Goal: Find specific page/section: Find specific page/section

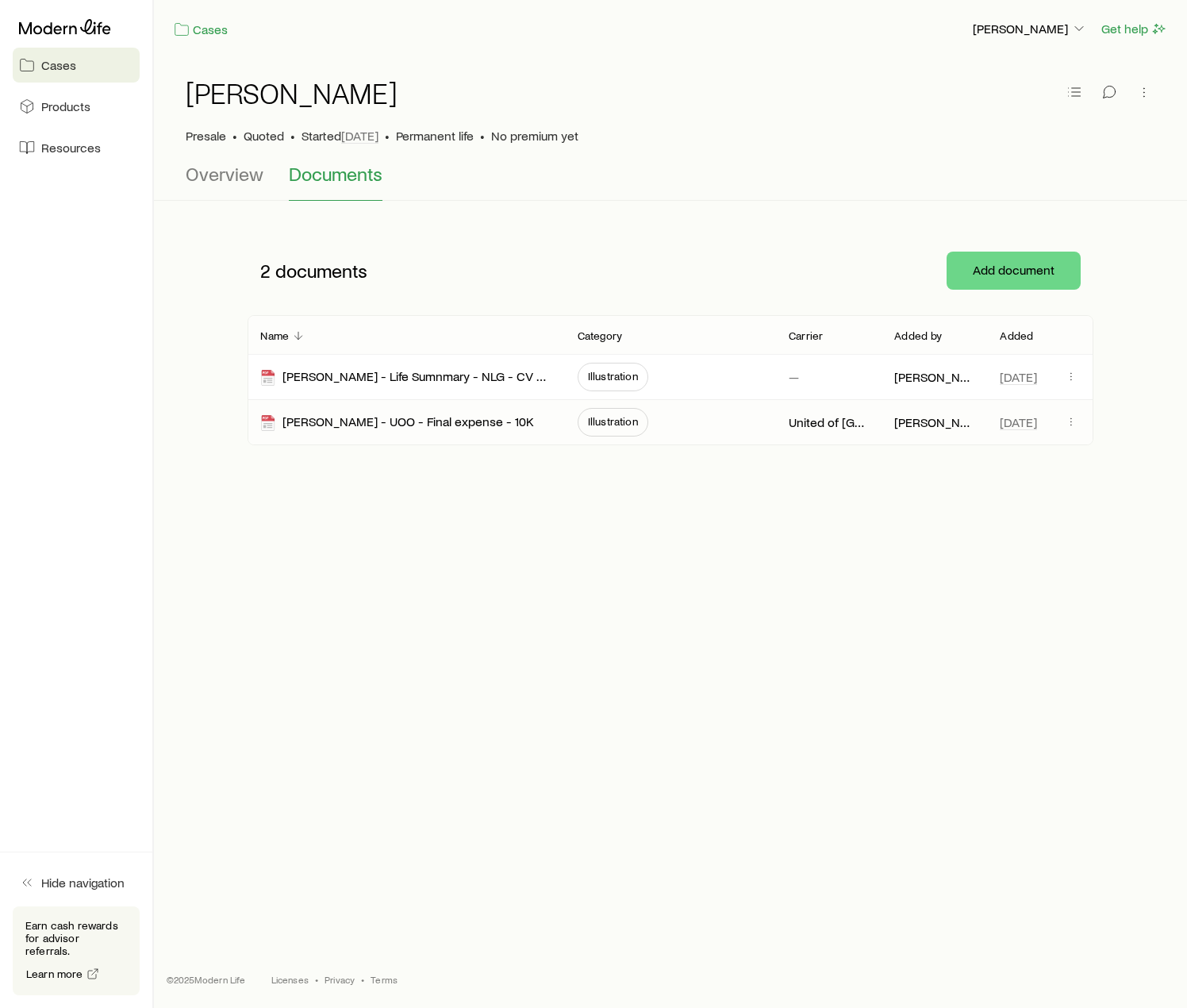
click at [1080, 426] on span at bounding box center [1071, 422] width 19 height 15
click at [1072, 423] on icon "button" at bounding box center [1071, 421] width 12 height 12
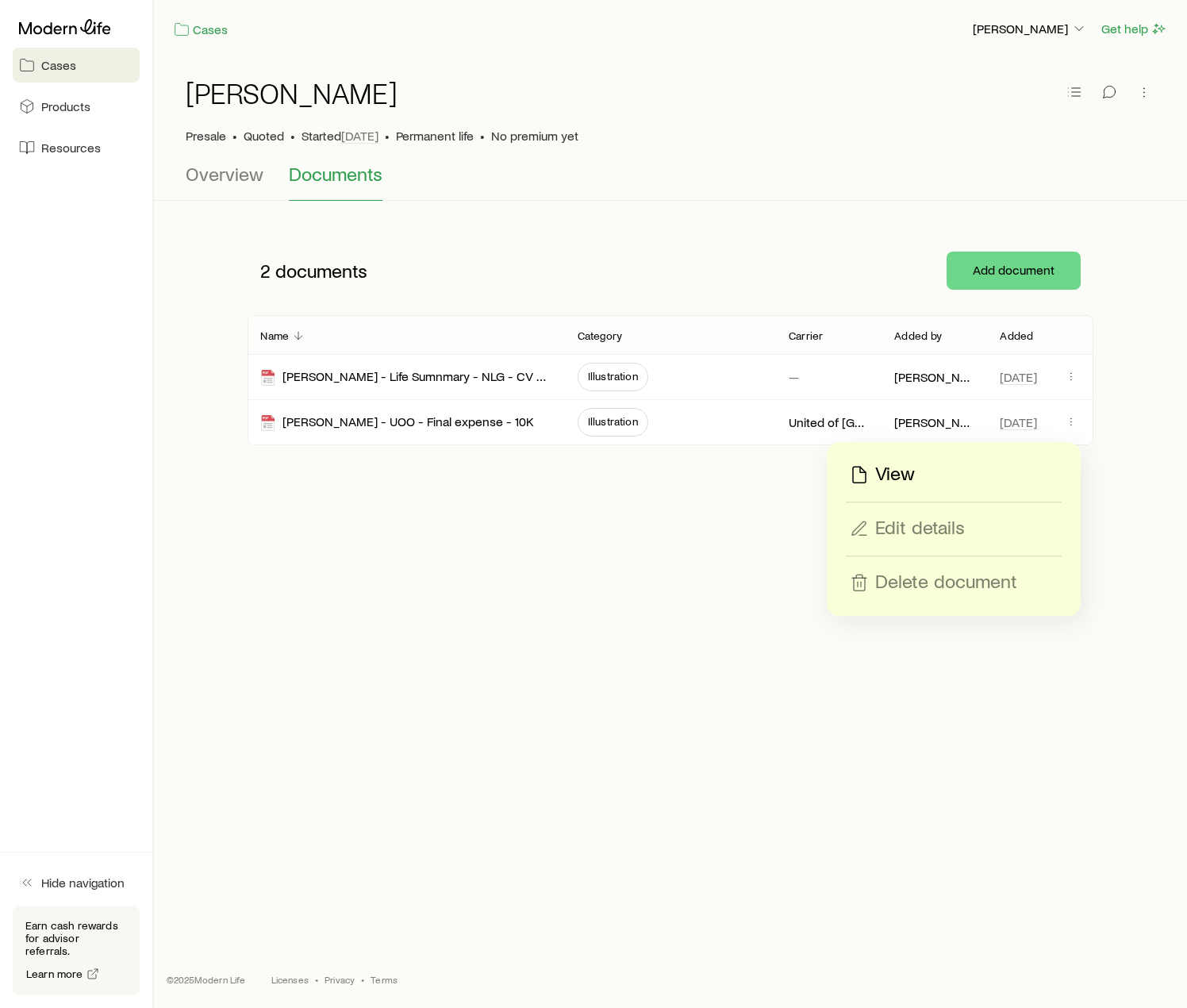
click at [635, 578] on div "Cases [PERSON_NAME] Get help [PERSON_NAME] Presale • Quoted • Started [DATE] • …" at bounding box center [671, 449] width 1034 height 900
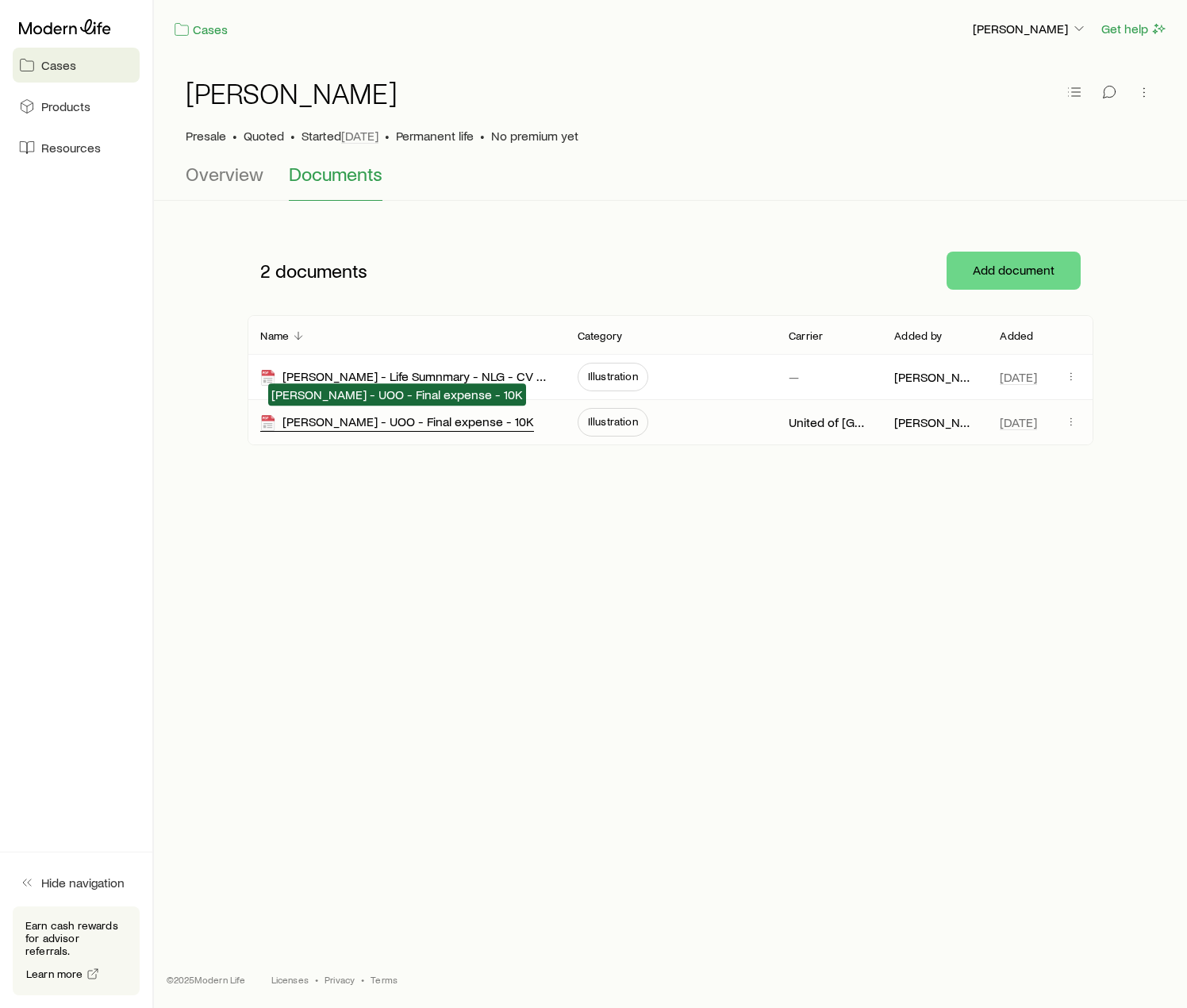
click at [355, 425] on div "[PERSON_NAME] - UOO - Final expense - 10K" at bounding box center [397, 422] width 274 height 18
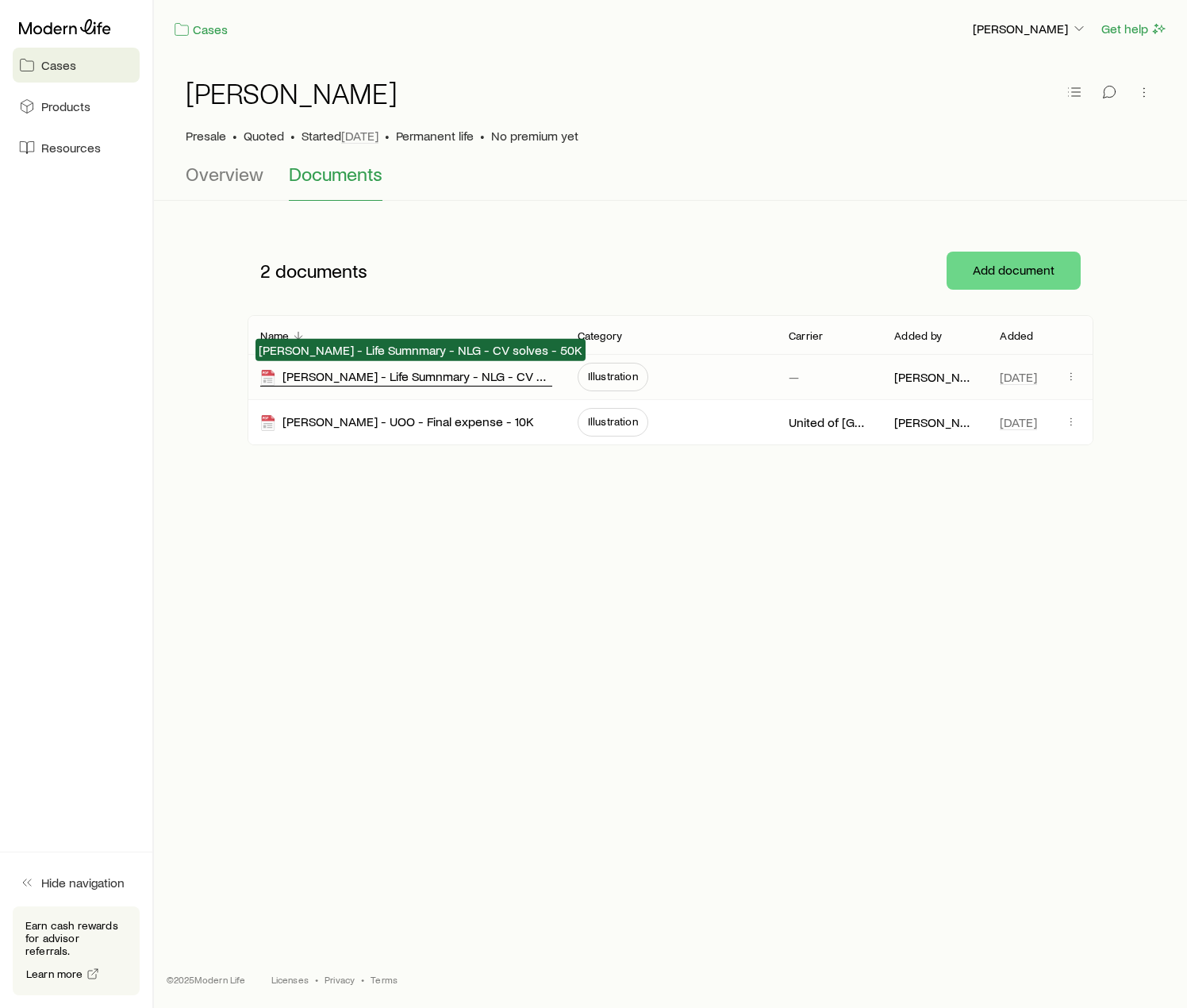
click at [317, 376] on div "[PERSON_NAME] - Life Sumnmary - NLG - CV solves - 50K" at bounding box center [405, 377] width 291 height 18
click at [386, 380] on div "[PERSON_NAME] - Life Sumnmary - NLG - CV solves - 50K" at bounding box center [405, 377] width 291 height 18
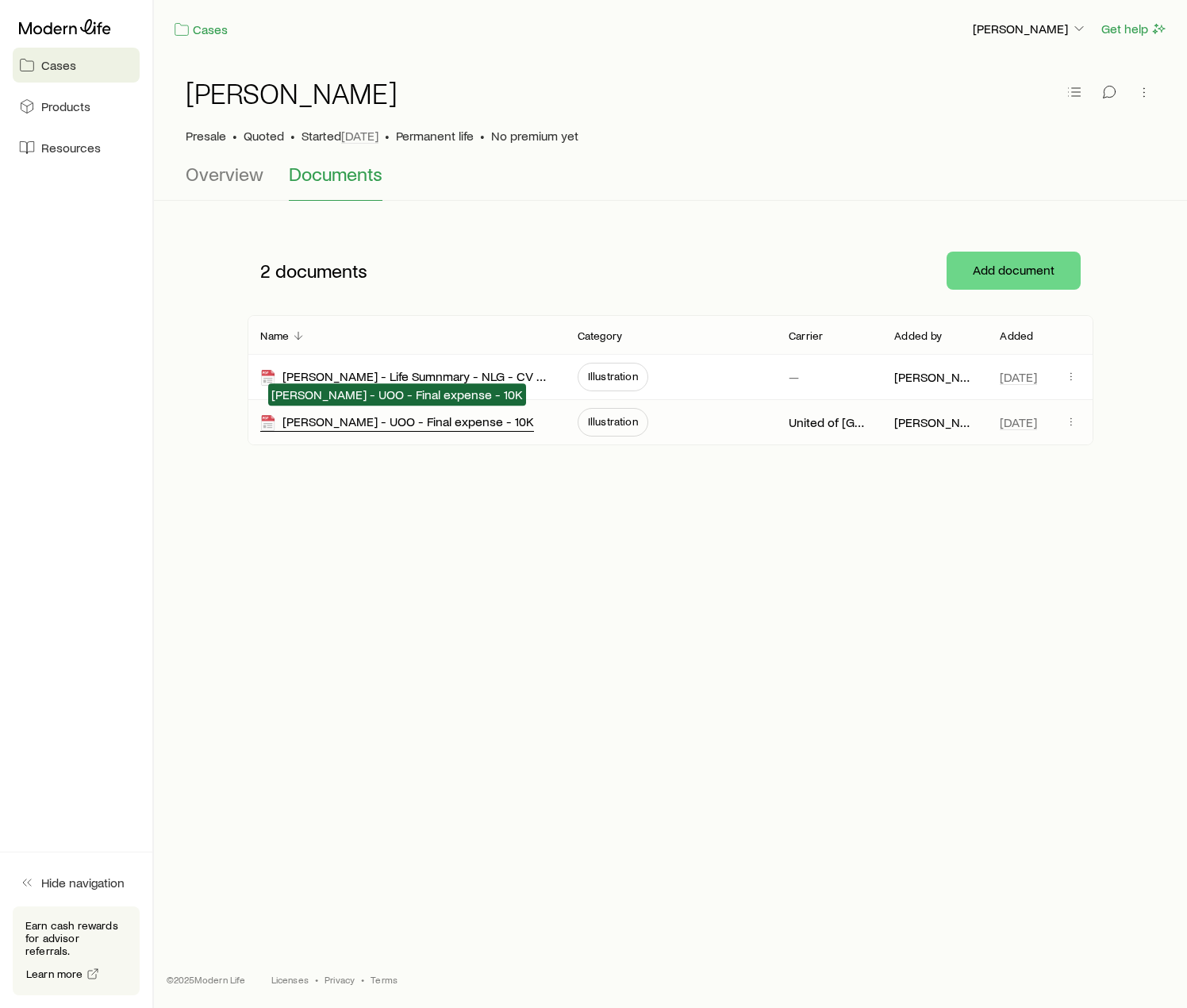
click at [382, 421] on div "Suzan Knight - UOO - Final expense - 10K" at bounding box center [397, 422] width 274 height 18
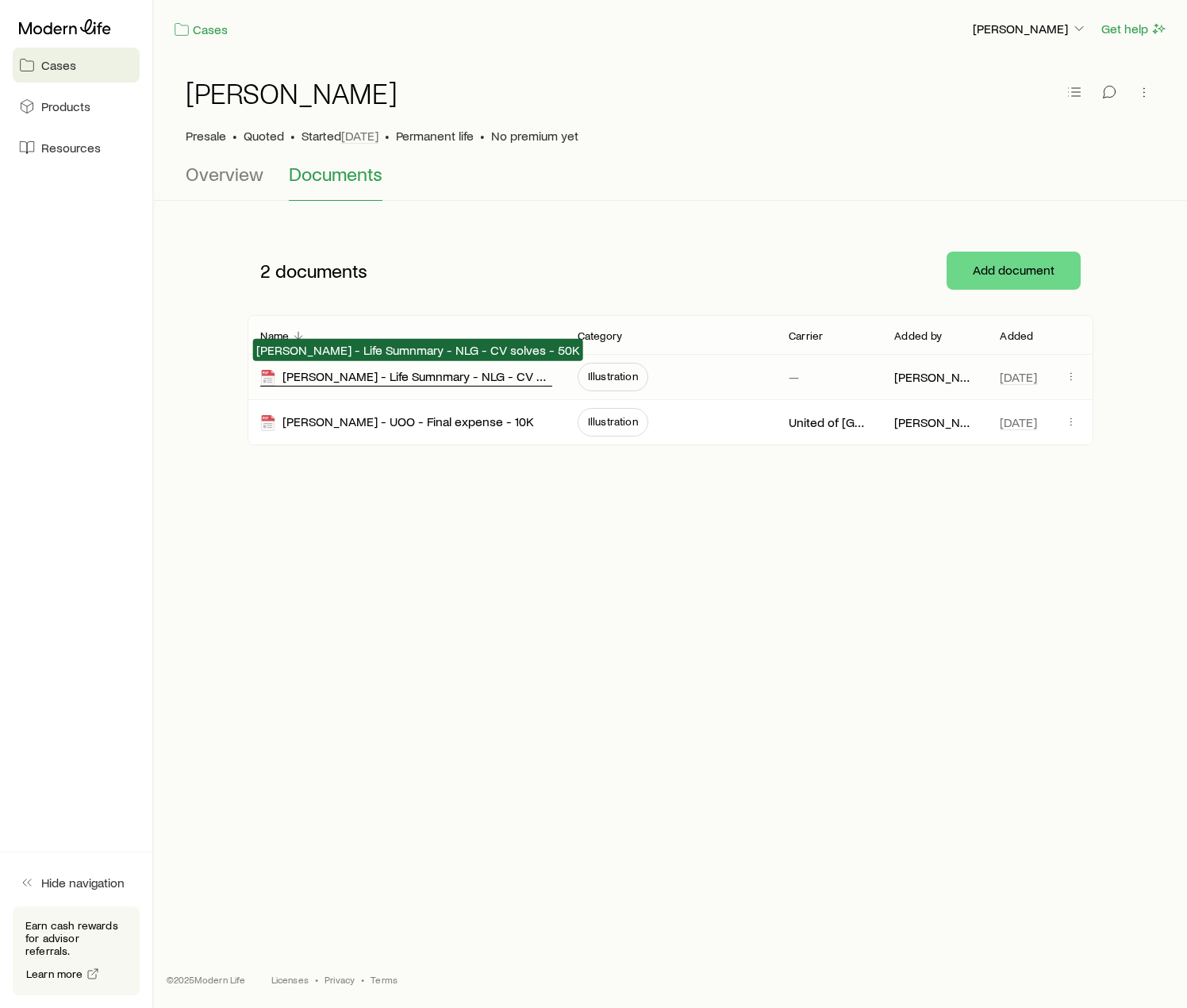
click at [384, 377] on div "Suzan Knight - Life Sumnmary - NLG - CV solves - 50K" at bounding box center [405, 377] width 291 height 18
